Goal: Information Seeking & Learning: Compare options

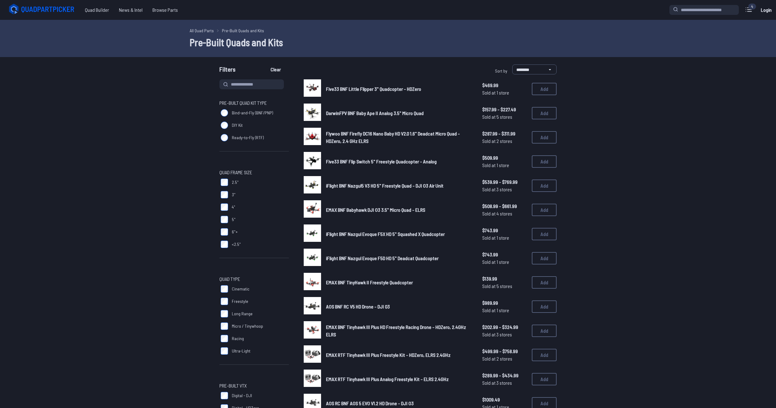
click at [385, 162] on span "Five33 BNF Flip Switch 5" Freestyle Quadcopter - Analog" at bounding box center [381, 161] width 111 height 6
drag, startPoint x: 482, startPoint y: 158, endPoint x: 501, endPoint y: 159, distance: 19.0
click at [501, 159] on span "$509.99" at bounding box center [504, 157] width 45 height 7
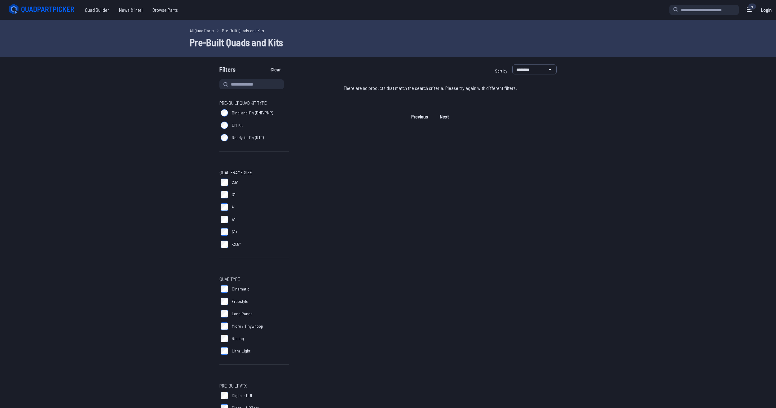
click at [225, 108] on label "Bind-and-Fly (BNF/PNP)" at bounding box center [253, 113] width 69 height 12
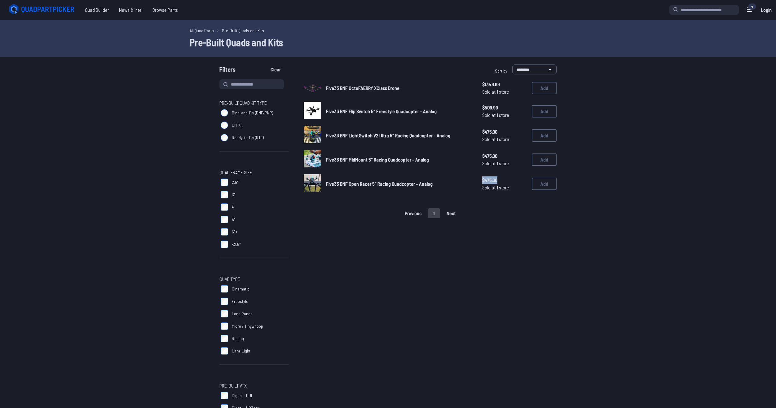
drag, startPoint x: 497, startPoint y: 179, endPoint x: 473, endPoint y: 179, distance: 24.2
click at [473, 179] on div "Five33 BNF Open Racer 5" Racing Quadcopter - Analog $475.00 Sold at 1 store $47…" at bounding box center [430, 183] width 253 height 19
drag, startPoint x: 523, startPoint y: 231, endPoint x: 491, endPoint y: 223, distance: 32.8
click at [523, 231] on div "Five33 BNF OctoFAERRY XClass Drone $1349.99 Sold at 1 store $1349.99 Sold at 1 …" at bounding box center [430, 324] width 253 height 491
click at [353, 181] on span "Five33 BNF Open Racer 5" Racing Quadcopter - Analog" at bounding box center [379, 184] width 107 height 6
